Goal: Transaction & Acquisition: Purchase product/service

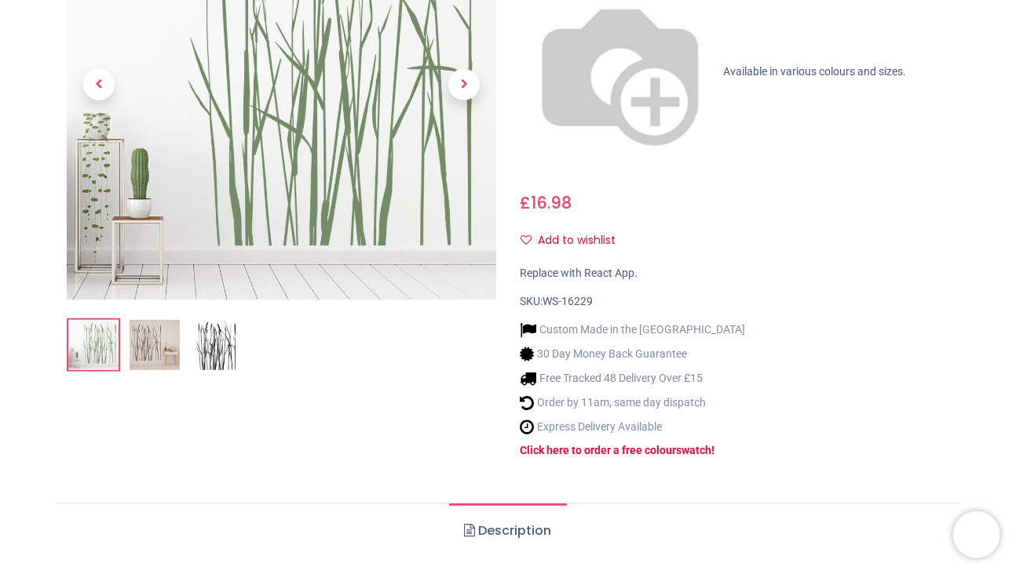
scroll to position [314, 0]
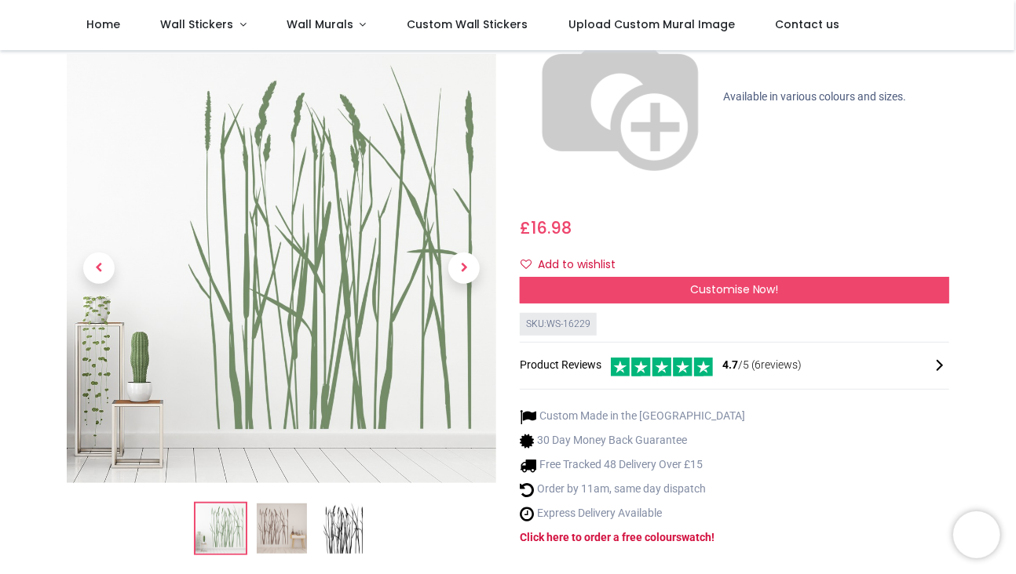
scroll to position [157, 0]
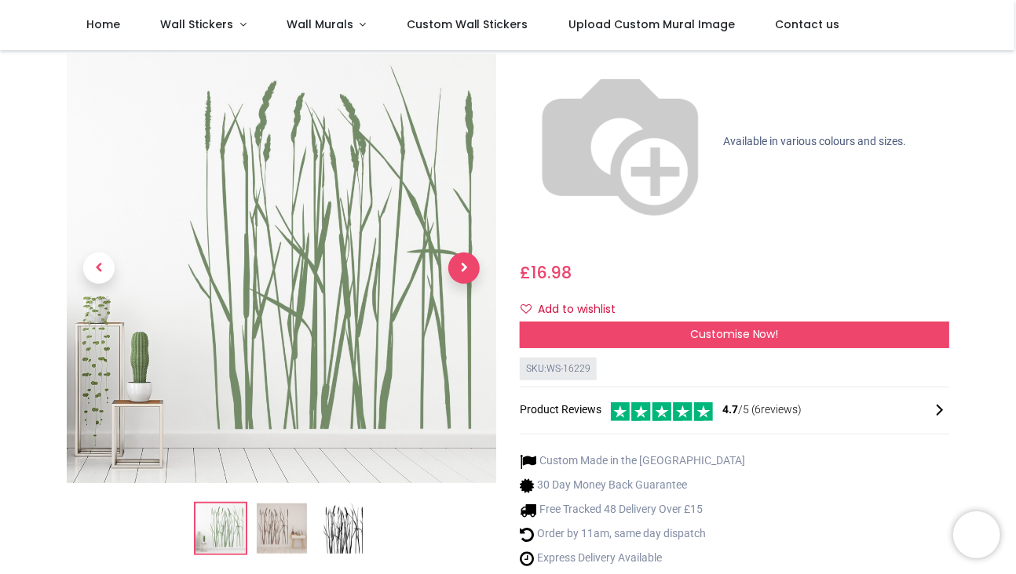
click at [467, 253] on span "Next" at bounding box center [463, 268] width 31 height 31
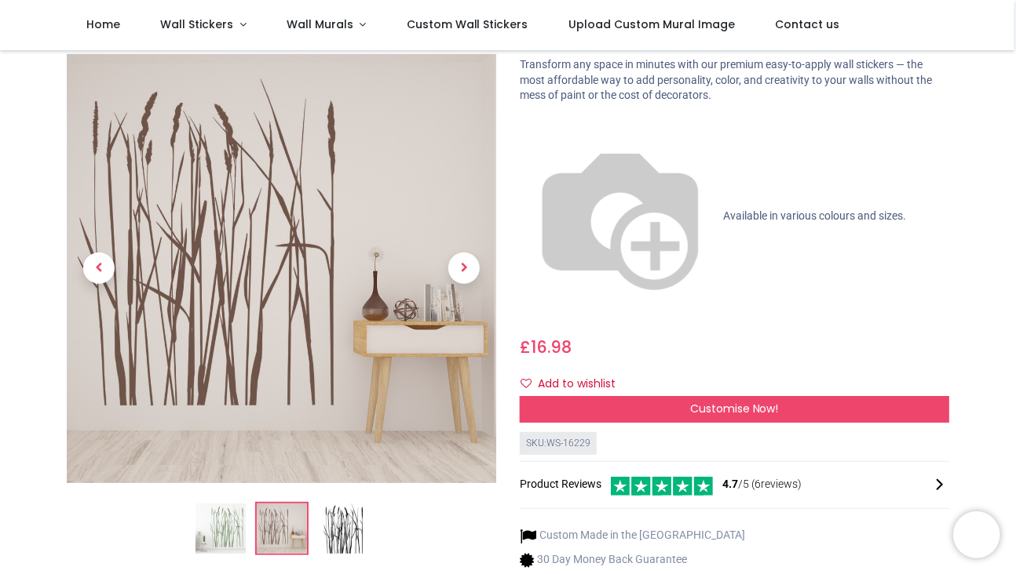
scroll to position [0, 0]
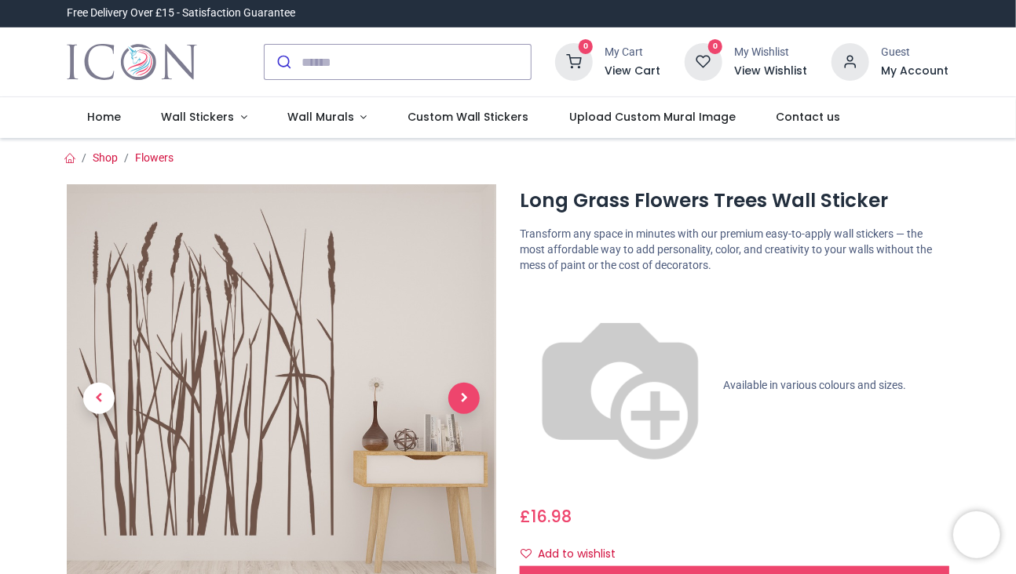
click at [457, 396] on span "Next" at bounding box center [463, 398] width 31 height 31
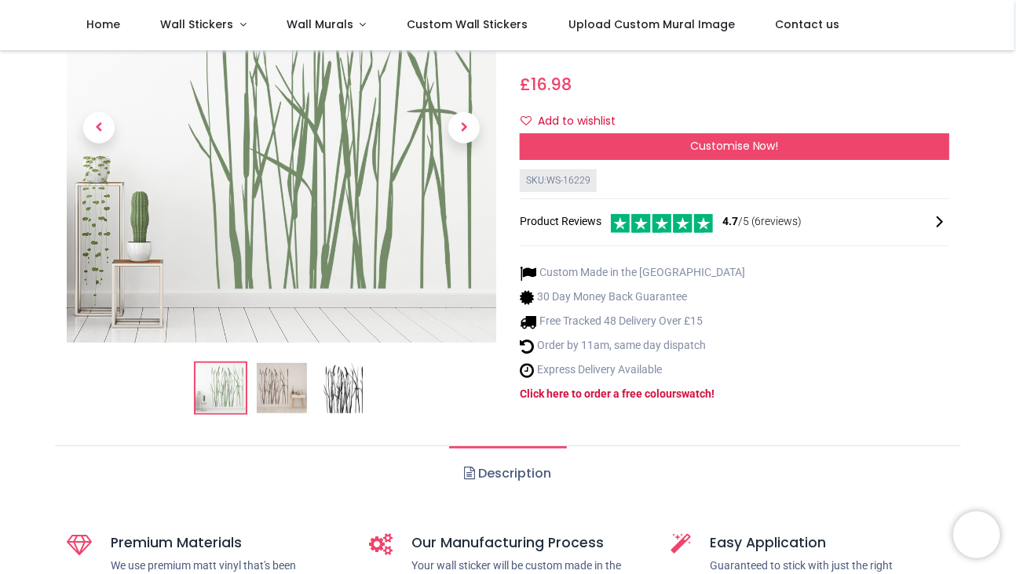
scroll to position [392, 0]
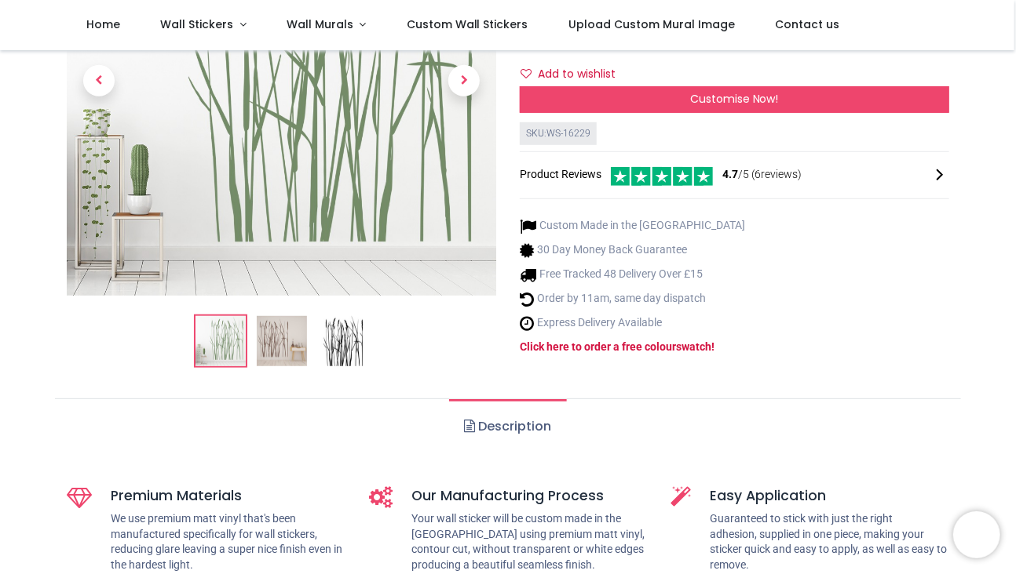
click at [465, 420] on span at bounding box center [470, 426] width 11 height 13
click at [486, 399] on link "Description" at bounding box center [507, 426] width 117 height 55
click at [498, 399] on link "Description" at bounding box center [507, 426] width 117 height 55
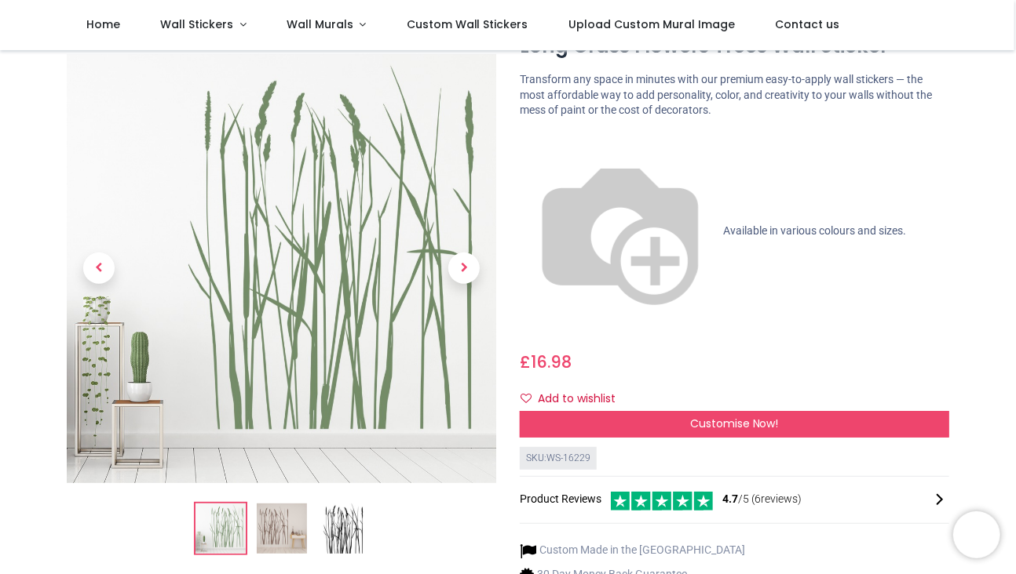
scroll to position [0, 0]
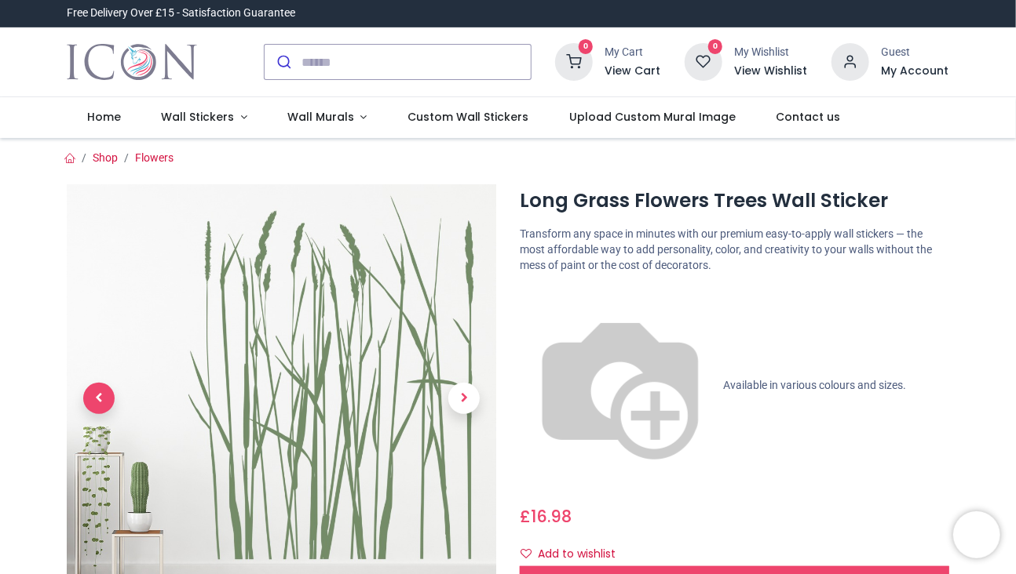
click at [102, 398] on span "Previous" at bounding box center [98, 398] width 31 height 31
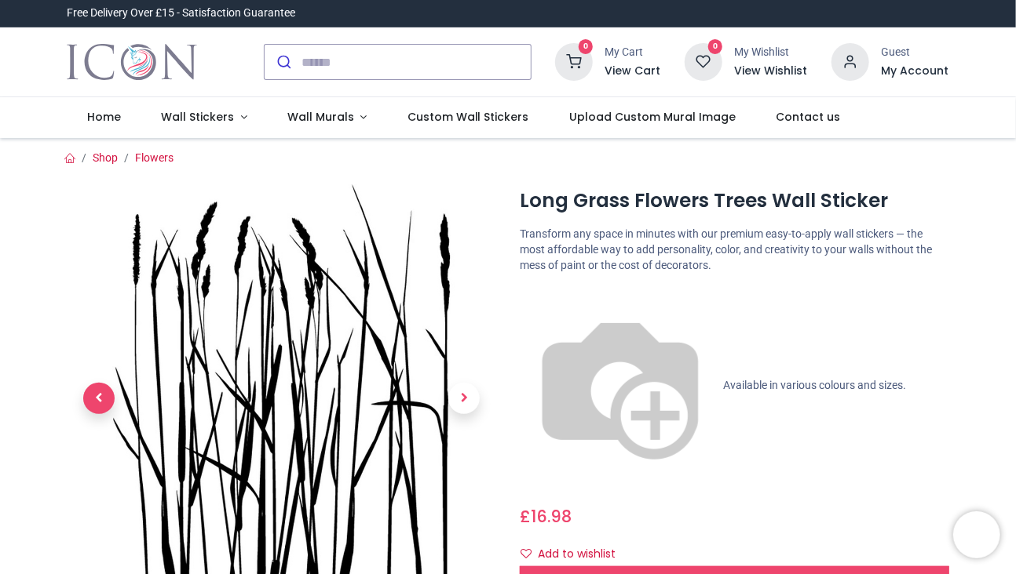
click at [102, 398] on span "Previous" at bounding box center [98, 398] width 31 height 31
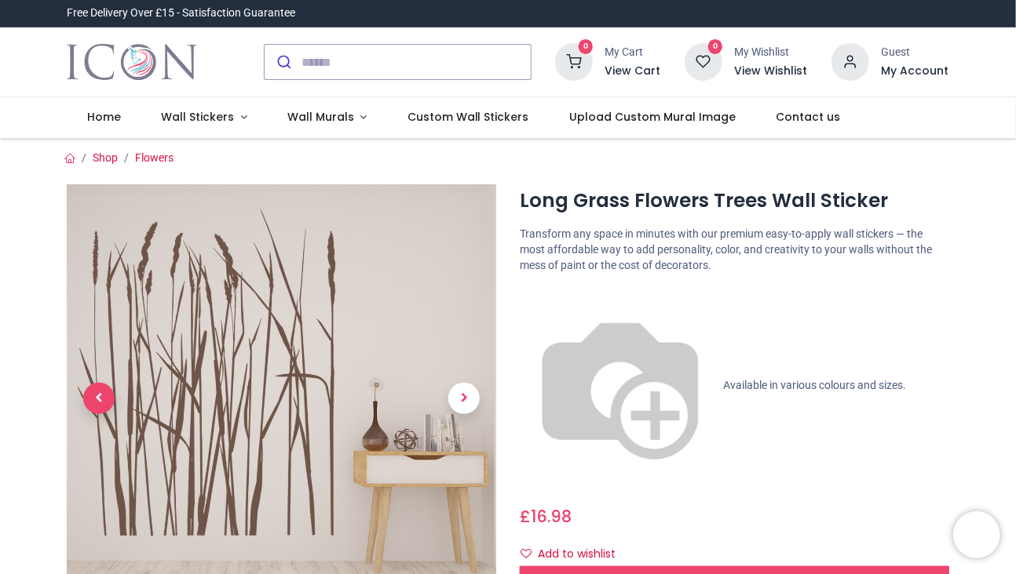
click at [102, 398] on span "Previous" at bounding box center [98, 398] width 31 height 31
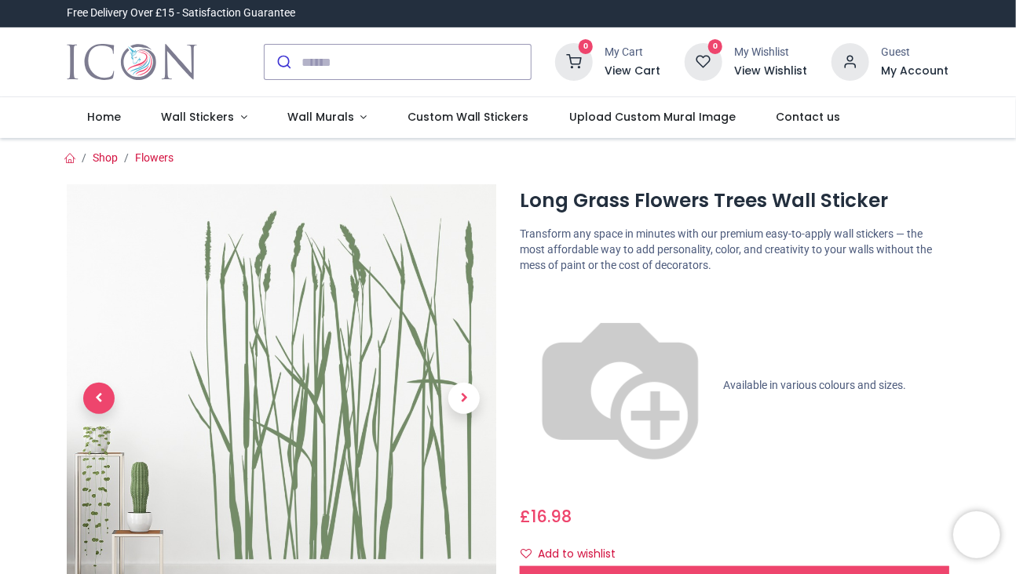
click at [102, 398] on span "Previous" at bounding box center [98, 398] width 31 height 31
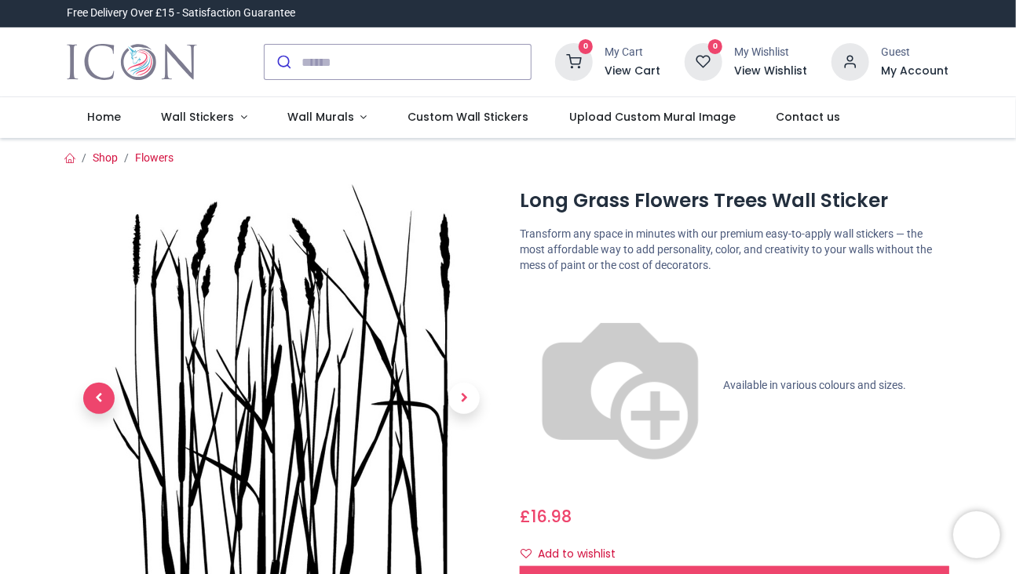
click at [102, 398] on span "Previous" at bounding box center [98, 398] width 31 height 31
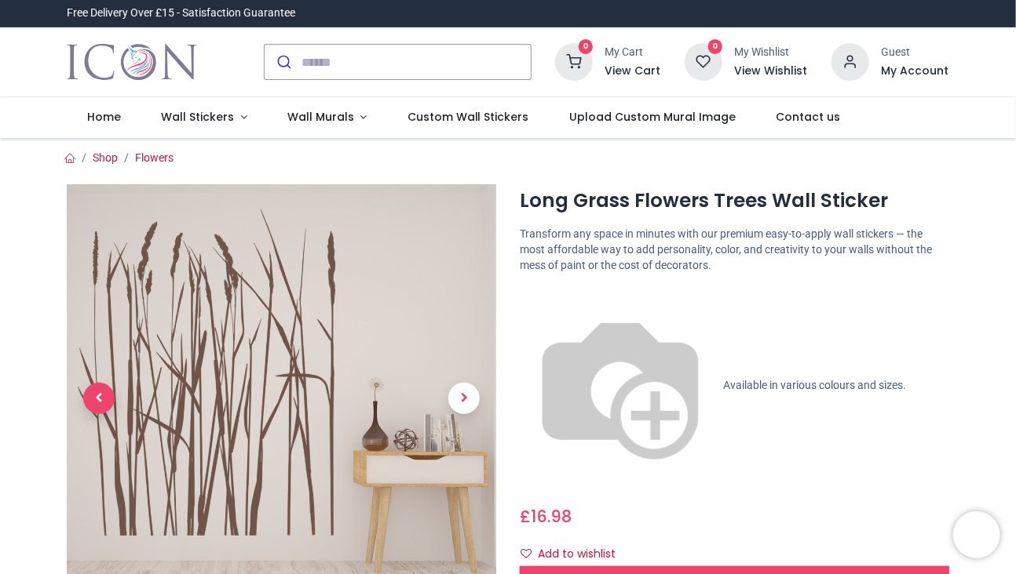
click at [102, 398] on span "Previous" at bounding box center [98, 398] width 31 height 31
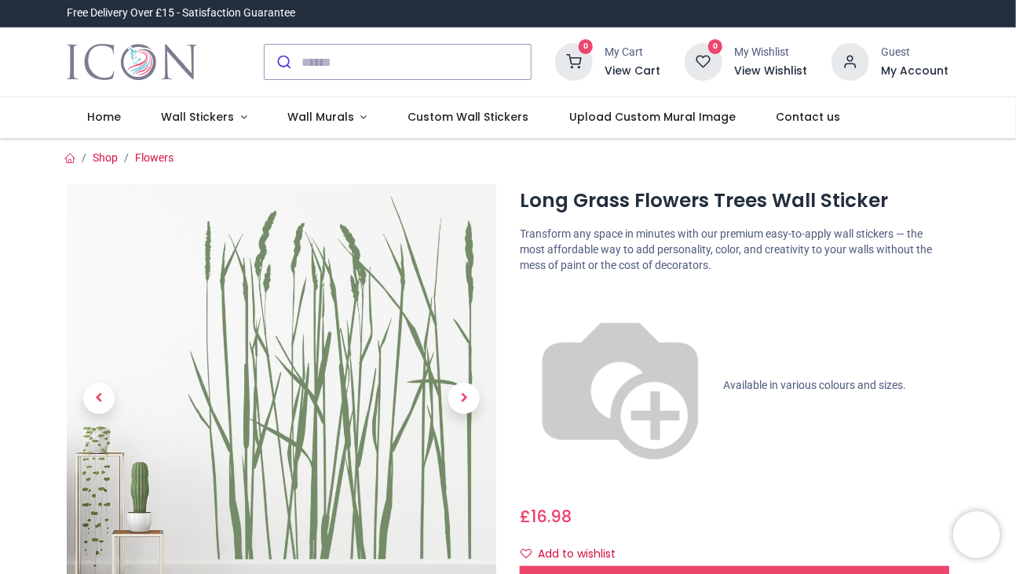
click at [723, 379] on span "Available in various colours and sizes." at bounding box center [814, 385] width 183 height 13
click at [731, 571] on span "Customise Now!" at bounding box center [734, 579] width 89 height 16
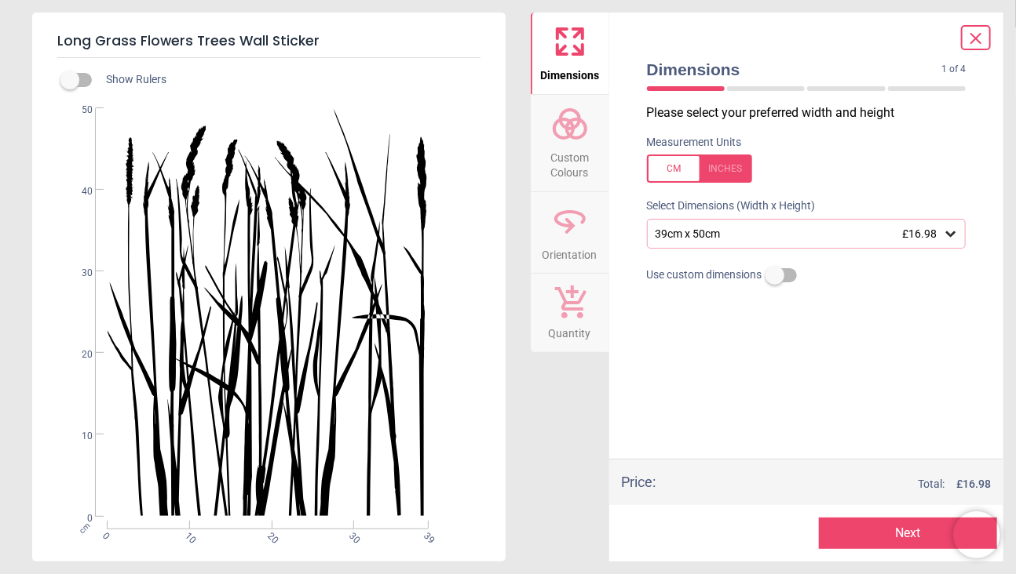
click at [716, 162] on div at bounding box center [699, 169] width 105 height 28
click at [946, 234] on icon at bounding box center [950, 234] width 9 height 5
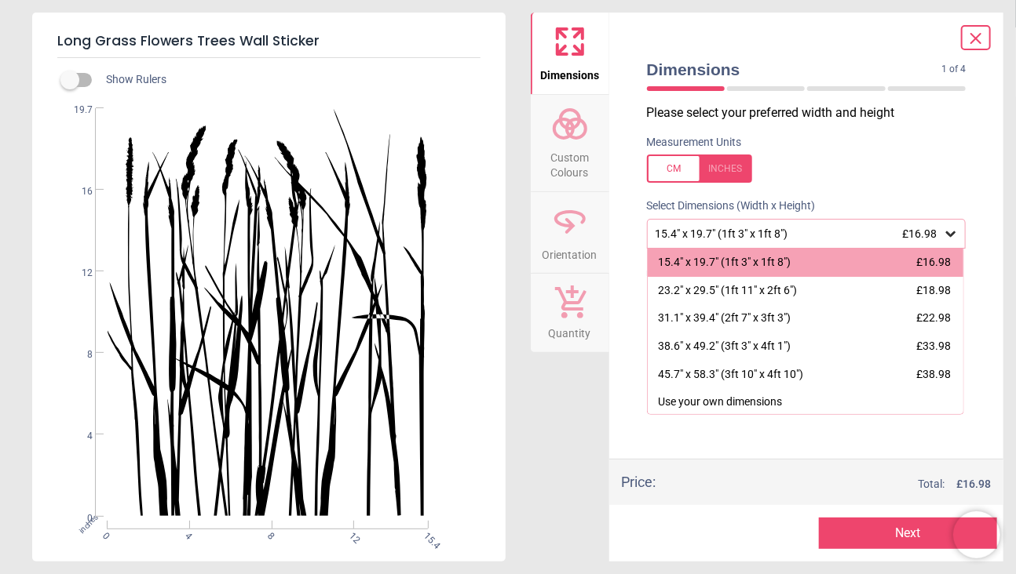
click at [973, 37] on icon at bounding box center [975, 38] width 19 height 19
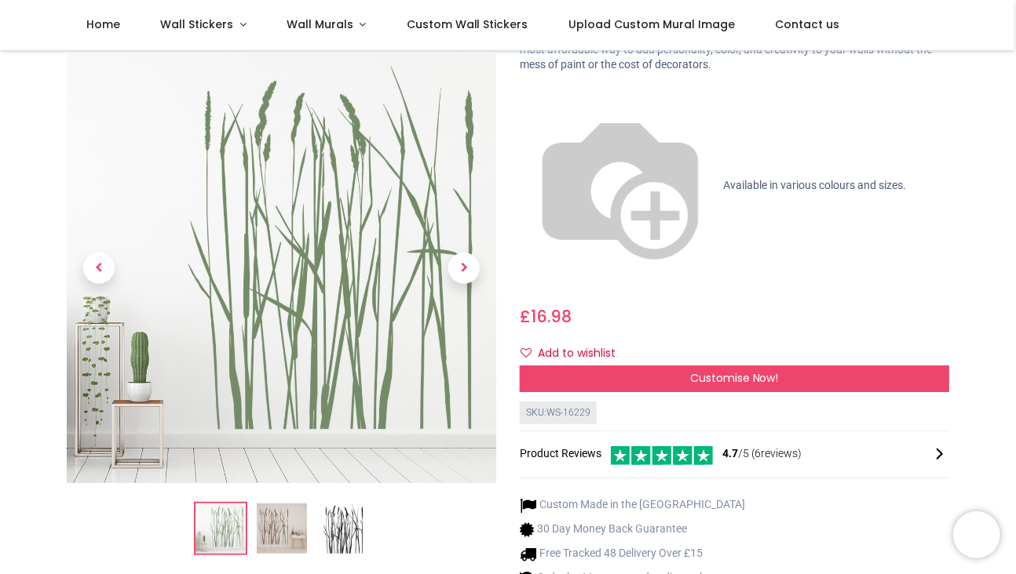
scroll to position [235, 0]
